Goal: Transaction & Acquisition: Book appointment/travel/reservation

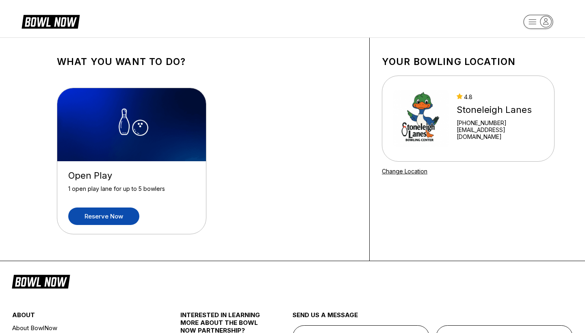
click at [104, 214] on link "Reserve now" at bounding box center [103, 215] width 71 height 17
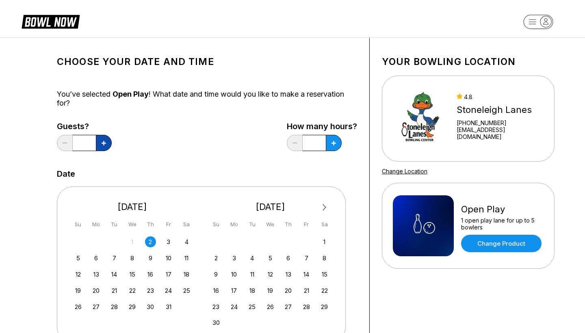
click at [101, 144] on button at bounding box center [104, 143] width 16 height 16
type input "*"
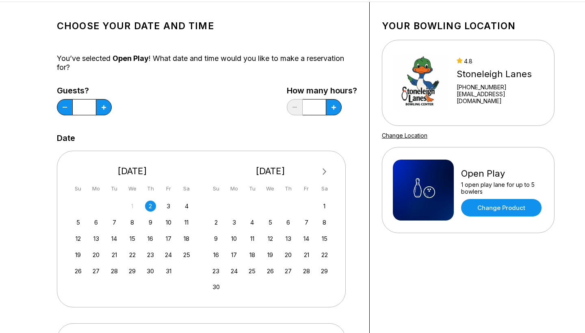
scroll to position [58, 0]
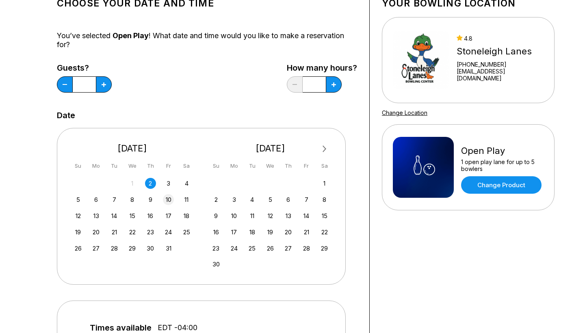
click at [168, 198] on div "10" at bounding box center [168, 199] width 11 height 11
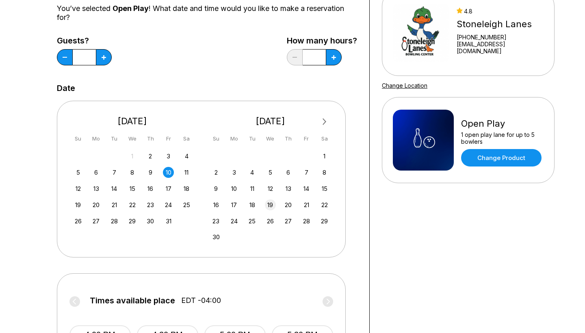
scroll to position [86, 0]
click at [331, 61] on button at bounding box center [334, 57] width 16 height 16
type input "***"
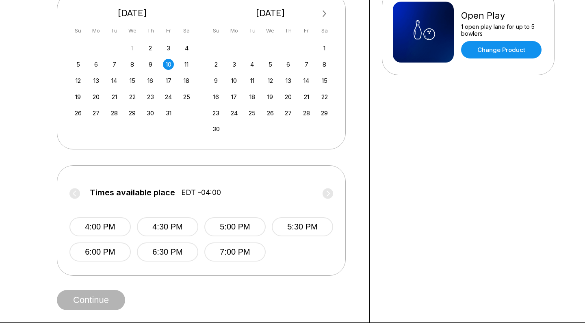
scroll to position [201, 0]
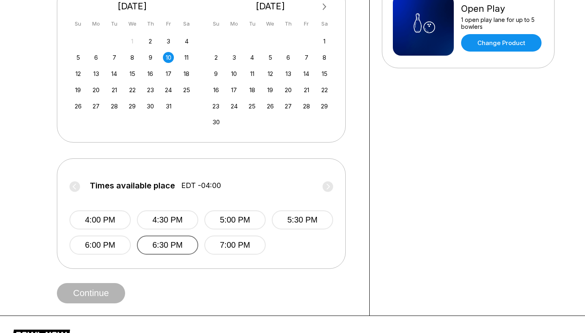
click at [172, 250] on button "6:30 PM" at bounding box center [167, 245] width 61 height 19
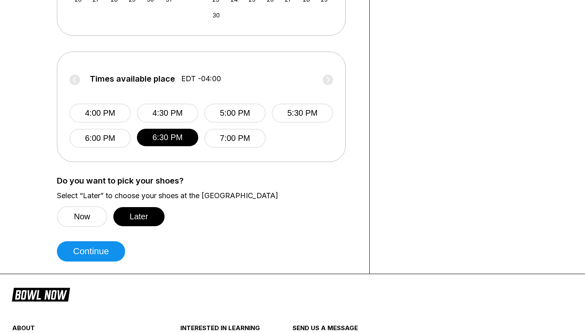
scroll to position [341, 0]
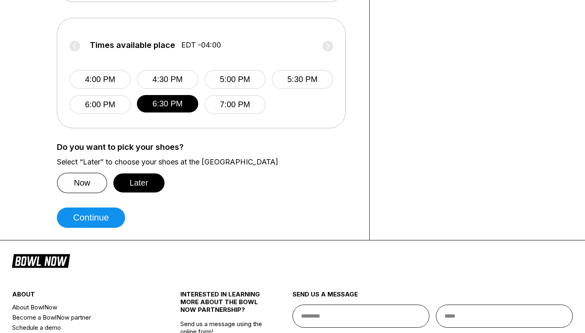
click at [81, 184] on button "Now" at bounding box center [82, 183] width 50 height 21
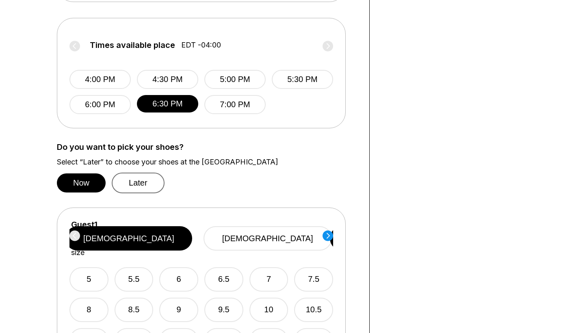
click at [132, 178] on button "Later" at bounding box center [138, 183] width 53 height 21
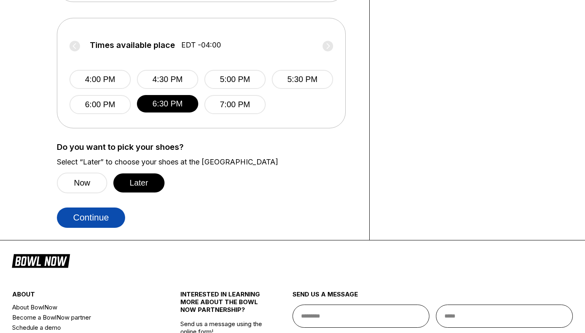
click at [104, 218] on button "Continue" at bounding box center [91, 217] width 68 height 20
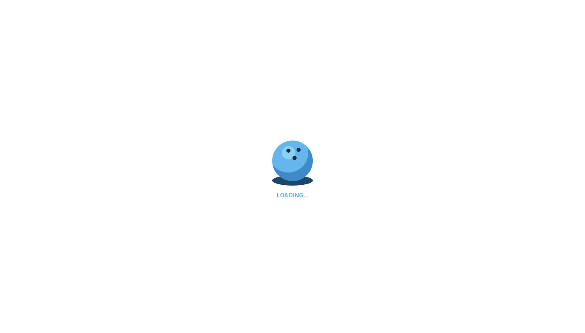
select select "**"
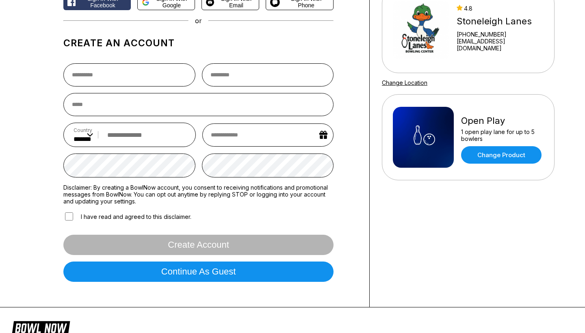
scroll to position [186, 0]
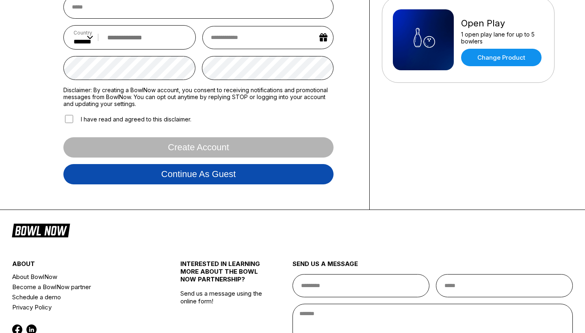
click at [206, 177] on button "Continue as guest" at bounding box center [198, 174] width 270 height 20
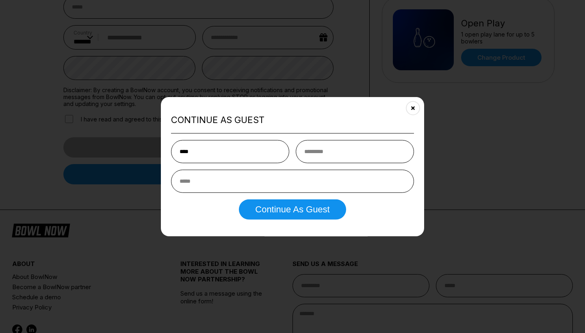
type input "****"
type input "*****"
type input "**********"
click at [292, 210] on button "Continue as Guest" at bounding box center [292, 209] width 107 height 20
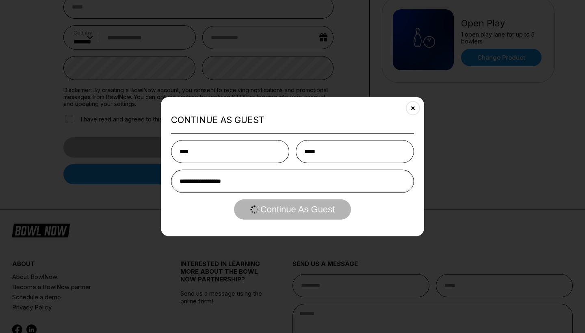
scroll to position [0, 0]
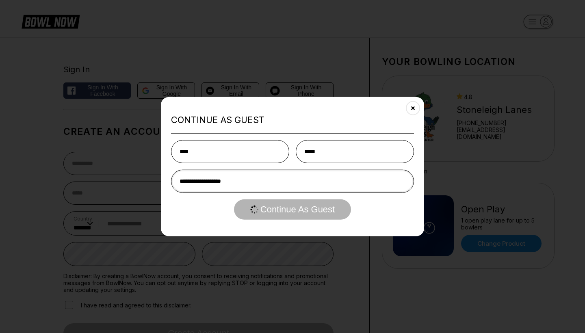
select select "**"
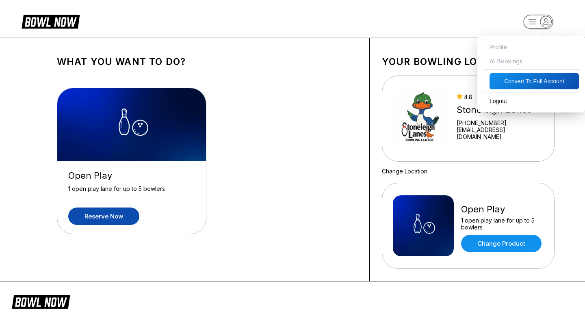
click at [546, 20] on icon "button" at bounding box center [545, 21] width 11 height 11
click at [499, 63] on span "All Bookings" at bounding box center [530, 61] width 99 height 14
click at [522, 62] on span "All Bookings" at bounding box center [530, 61] width 99 height 14
click at [308, 97] on div "Open Play 1 open play lane for up to 5 bowlers Reserve now" at bounding box center [207, 162] width 300 height 173
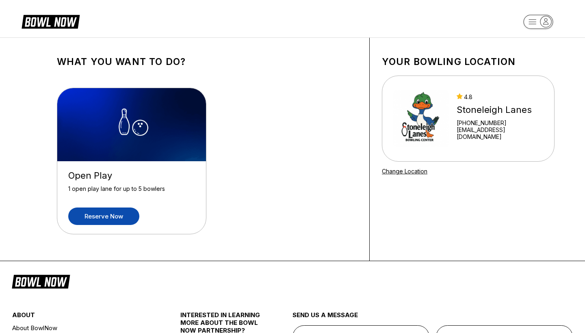
click at [111, 219] on link "Reserve now" at bounding box center [103, 215] width 71 height 17
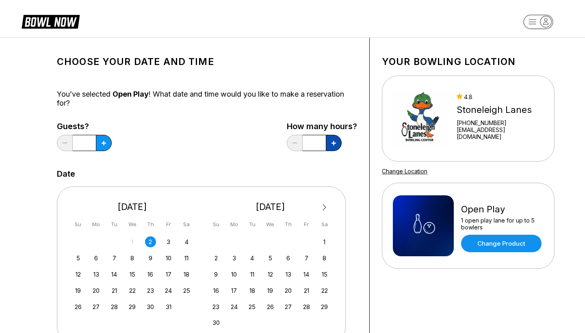
click at [333, 141] on icon at bounding box center [333, 143] width 4 height 4
type input "***"
click at [104, 145] on icon at bounding box center [104, 143] width 4 height 4
type input "*"
click at [170, 257] on div "10" at bounding box center [168, 258] width 11 height 11
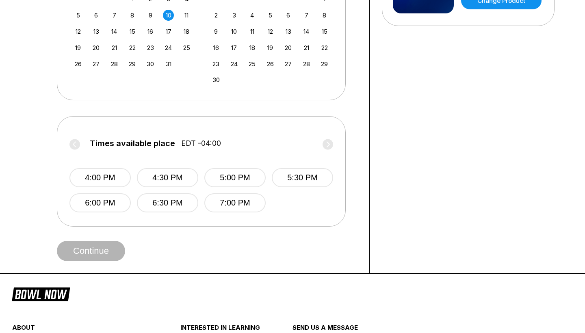
scroll to position [246, 0]
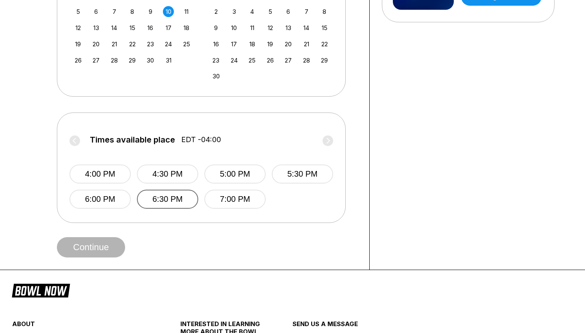
click at [173, 199] on button "6:30 PM" at bounding box center [167, 199] width 61 height 19
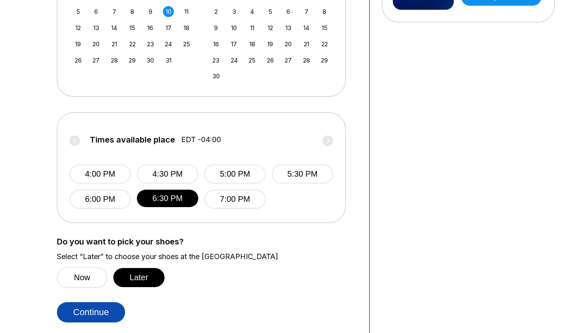
click at [104, 312] on button "Continue" at bounding box center [91, 312] width 68 height 20
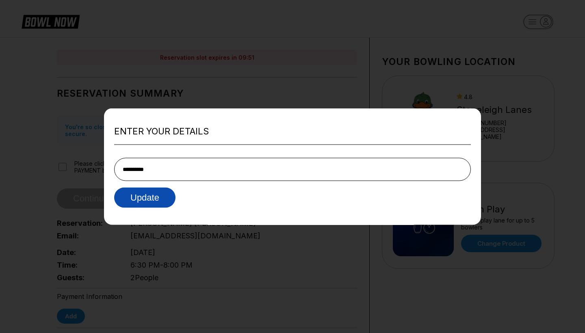
type input "**********"
click at [139, 197] on button "Update" at bounding box center [144, 197] width 61 height 20
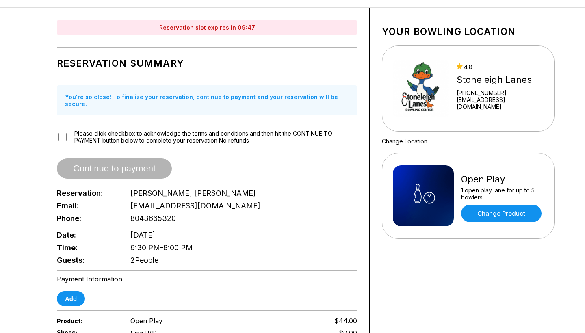
scroll to position [52, 0]
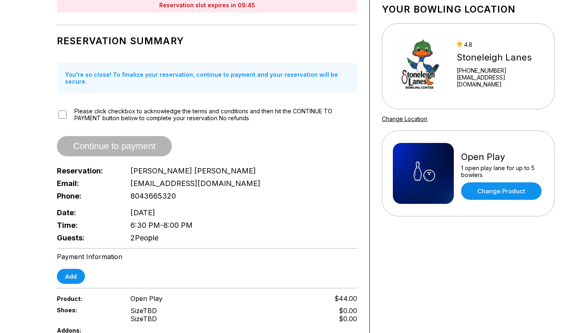
click at [131, 143] on span "Continue to payment" at bounding box center [114, 147] width 115 height 8
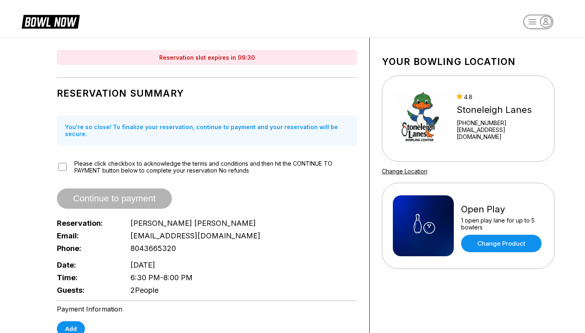
scroll to position [0, 0]
